Goal: Information Seeking & Learning: Learn about a topic

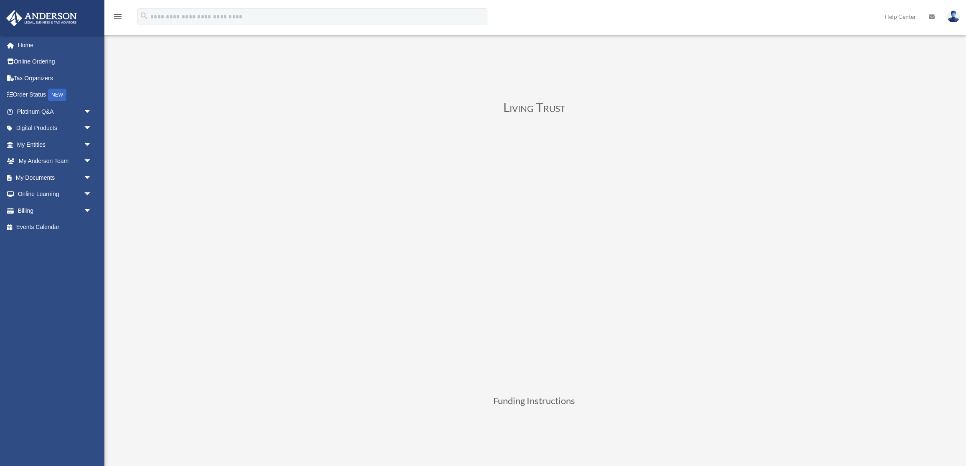
scroll to position [90, 0]
click at [84, 112] on span "arrow_drop_down" at bounding box center [92, 111] width 17 height 17
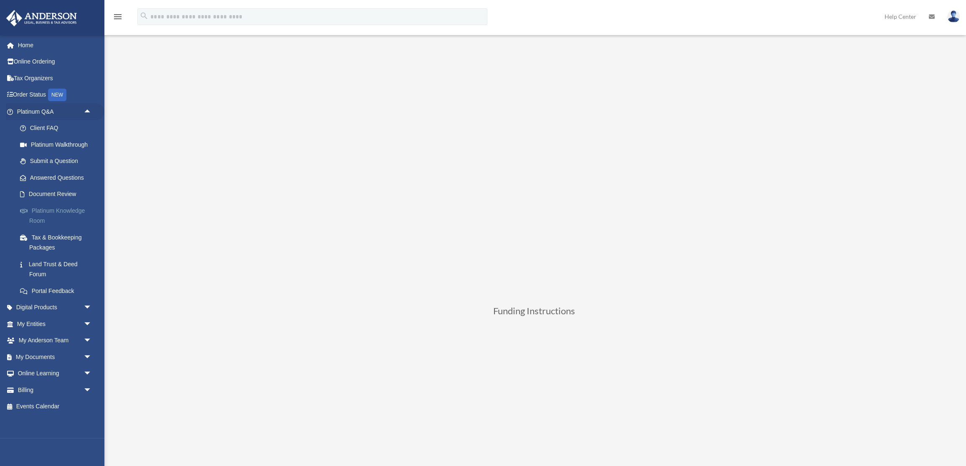
click at [60, 206] on link "Platinum Knowledge Room" at bounding box center [58, 215] width 93 height 27
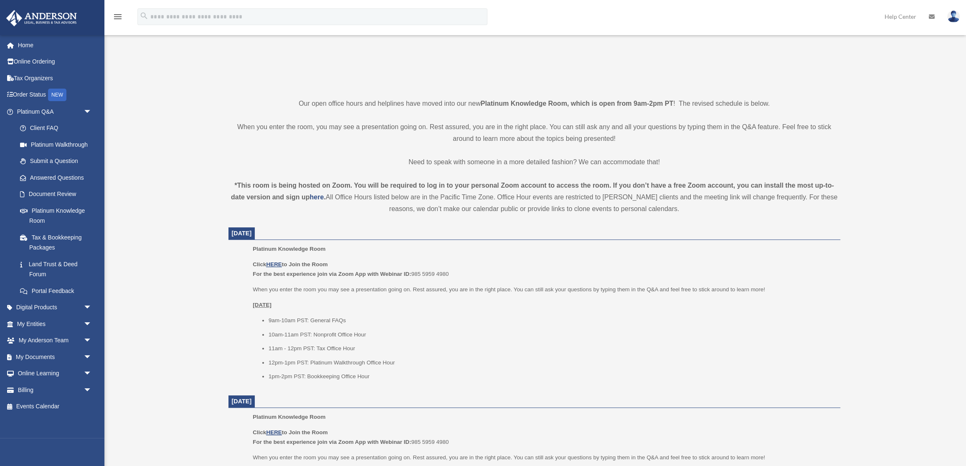
scroll to position [151, 0]
click at [279, 260] on u "HERE" at bounding box center [273, 263] width 15 height 6
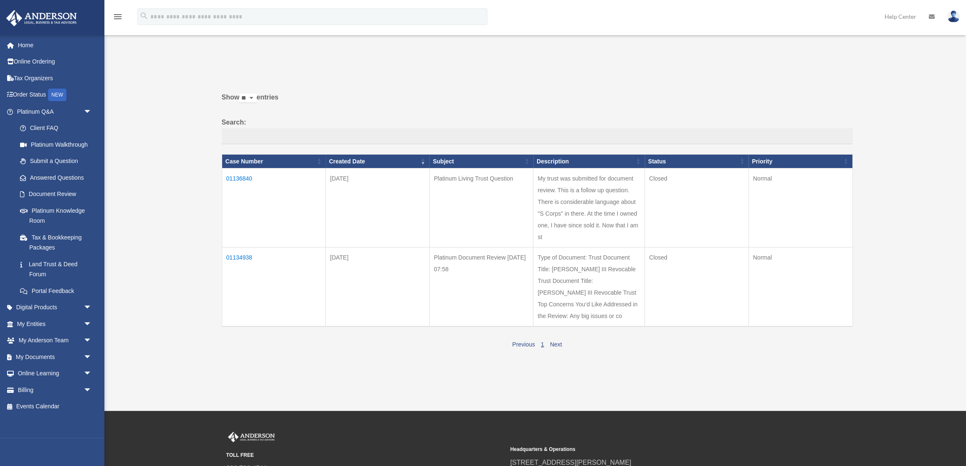
click at [242, 259] on td "01134938" at bounding box center [274, 286] width 104 height 79
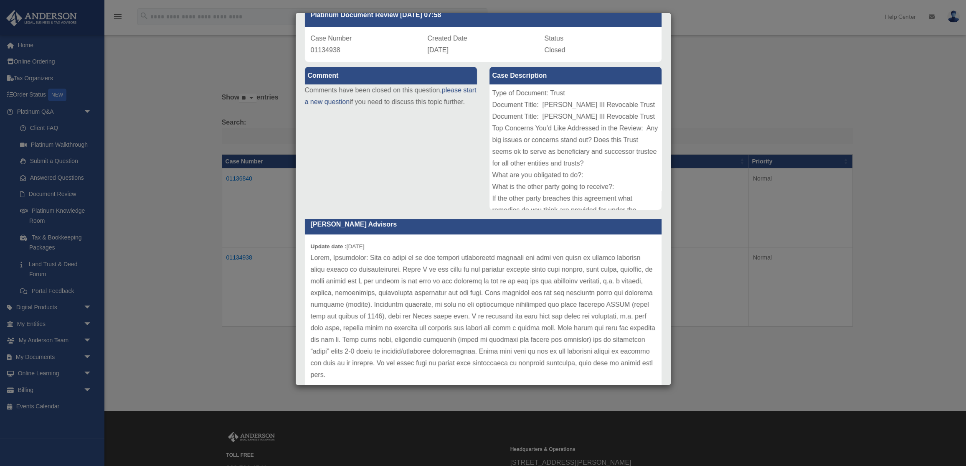
scroll to position [52, 0]
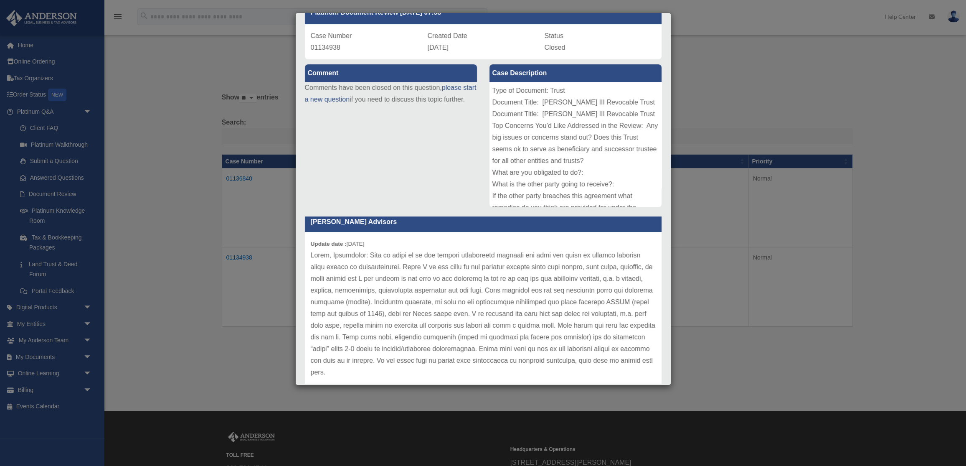
click at [282, 241] on div "Case Detail × Platinum Document Review 10/06/2025 07:58 Case Number 01134938 Cr…" at bounding box center [483, 233] width 966 height 466
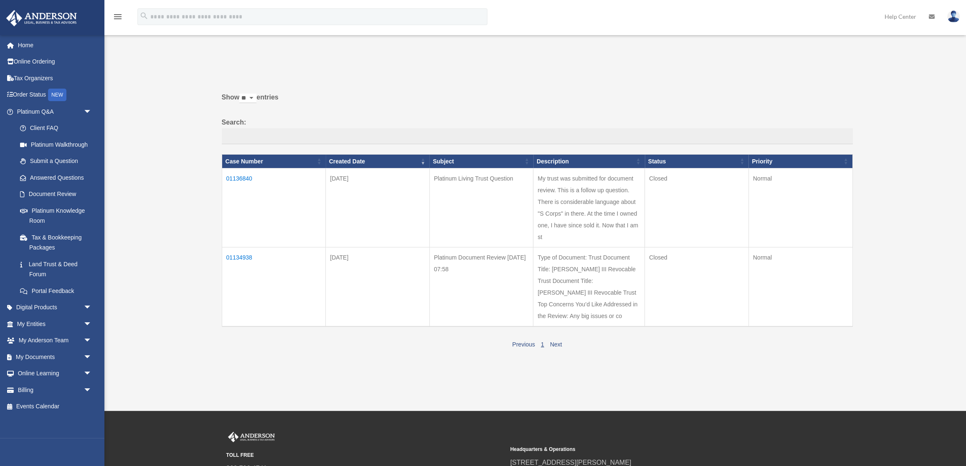
click at [239, 180] on td "01136840" at bounding box center [274, 207] width 104 height 79
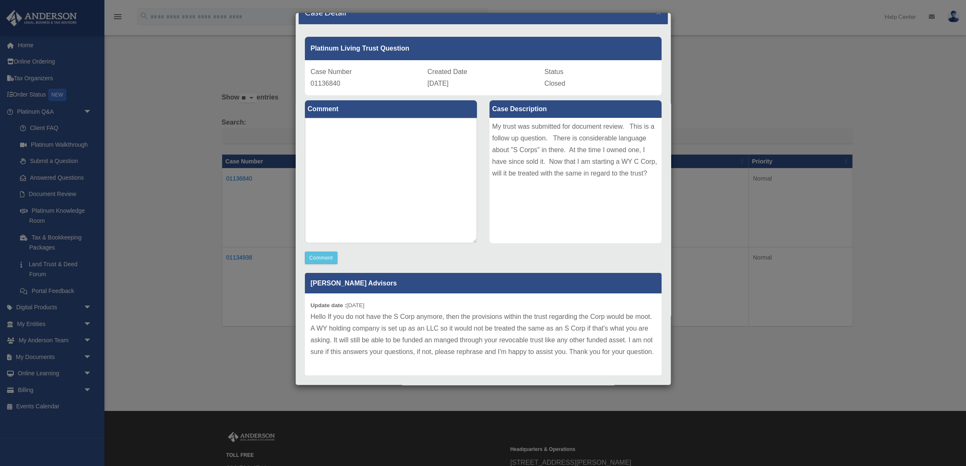
scroll to position [31, 0]
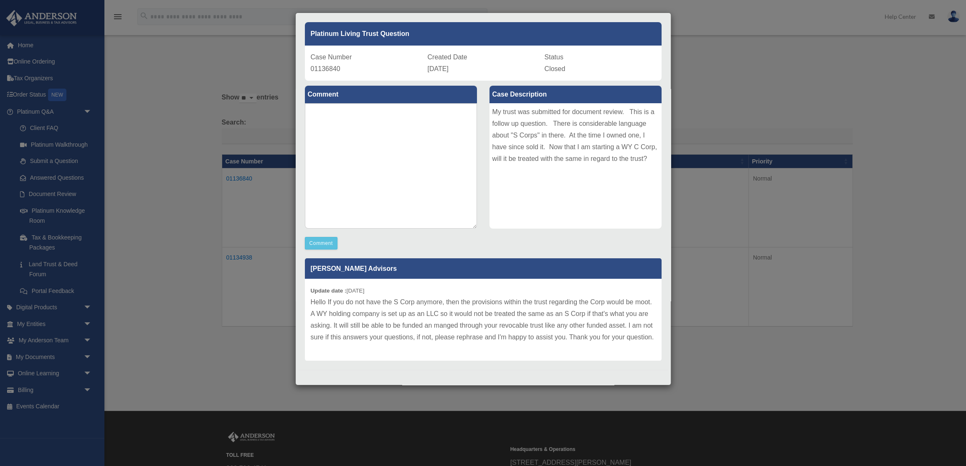
click at [219, 285] on div "Case Detail × Platinum Living Trust Question Case Number 01136840 Created Date …" at bounding box center [483, 233] width 966 height 466
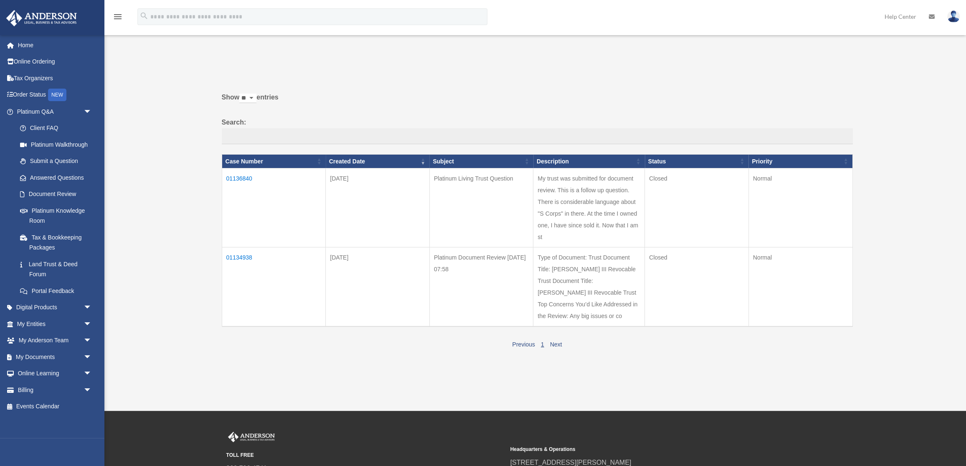
scroll to position [2, 0]
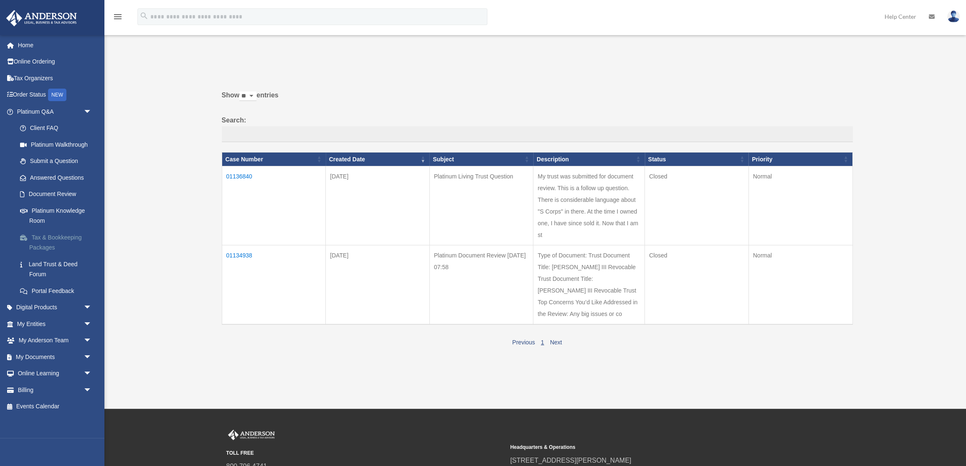
click at [56, 237] on link "Tax & Bookkeeping Packages" at bounding box center [58, 242] width 93 height 27
